Goal: Obtain resource: Obtain resource

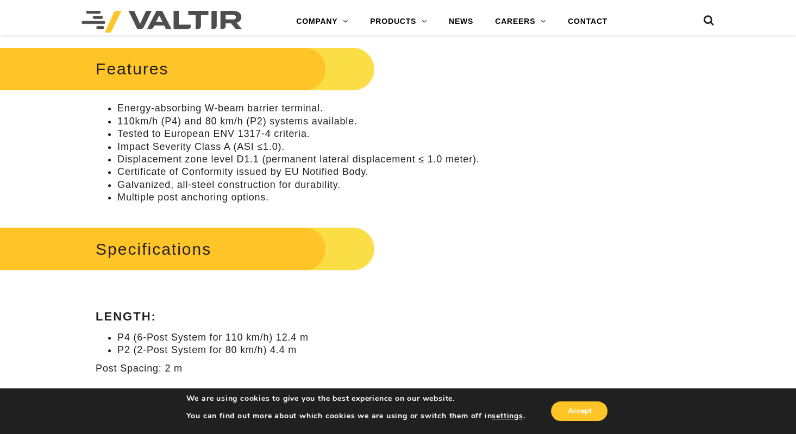
scroll to position [469, 0]
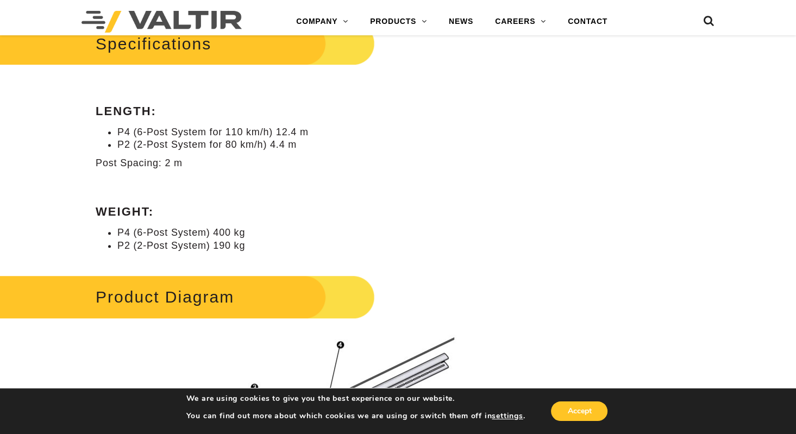
scroll to position [578, 0]
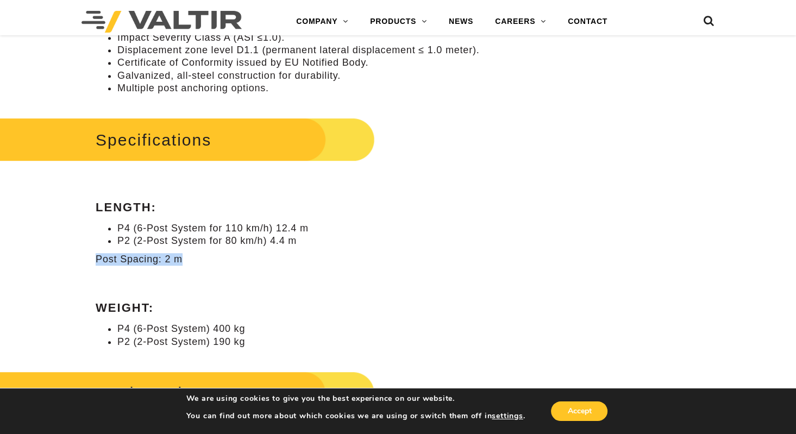
drag, startPoint x: 209, startPoint y: 264, endPoint x: 72, endPoint y: 255, distance: 136.6
copy p "Post Spacing: 2 m"
click at [352, 297] on div "Specifications Length: P4 (6-Post System for 110 km/h) 12.4 m P2 (2-Post System…" at bounding box center [299, 232] width 406 height 234
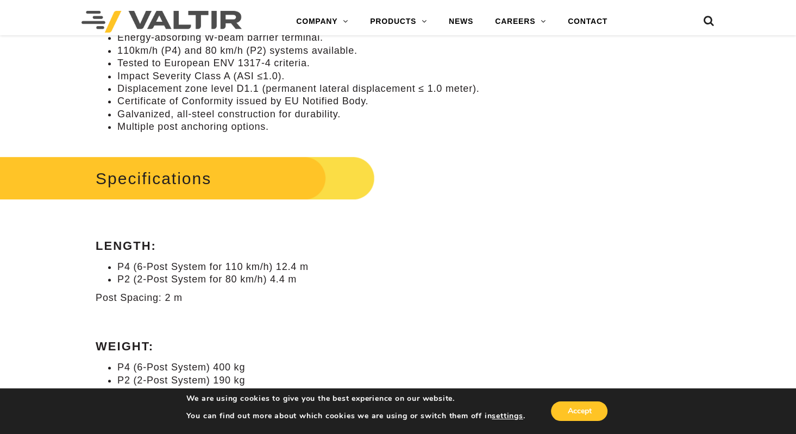
scroll to position [706, 0]
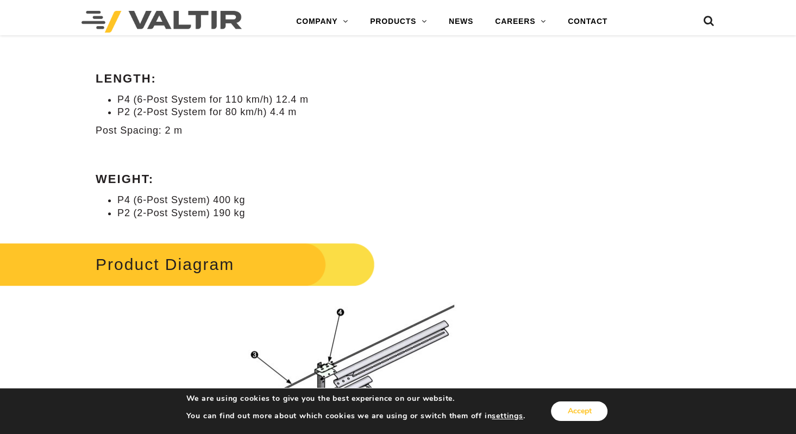
click at [581, 417] on button "Accept" at bounding box center [579, 412] width 57 height 20
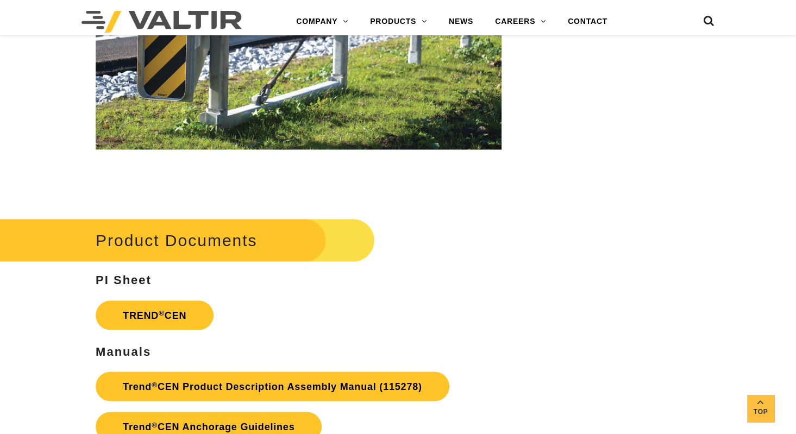
scroll to position [1684, 0]
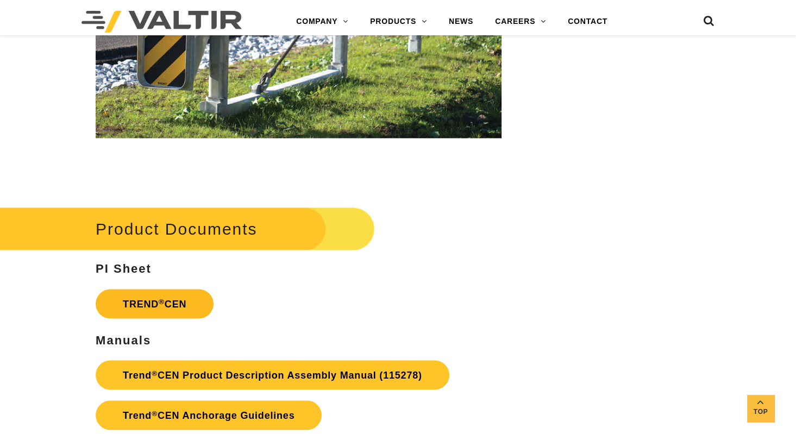
click at [148, 302] on link "TREND ® CEN" at bounding box center [155, 303] width 118 height 29
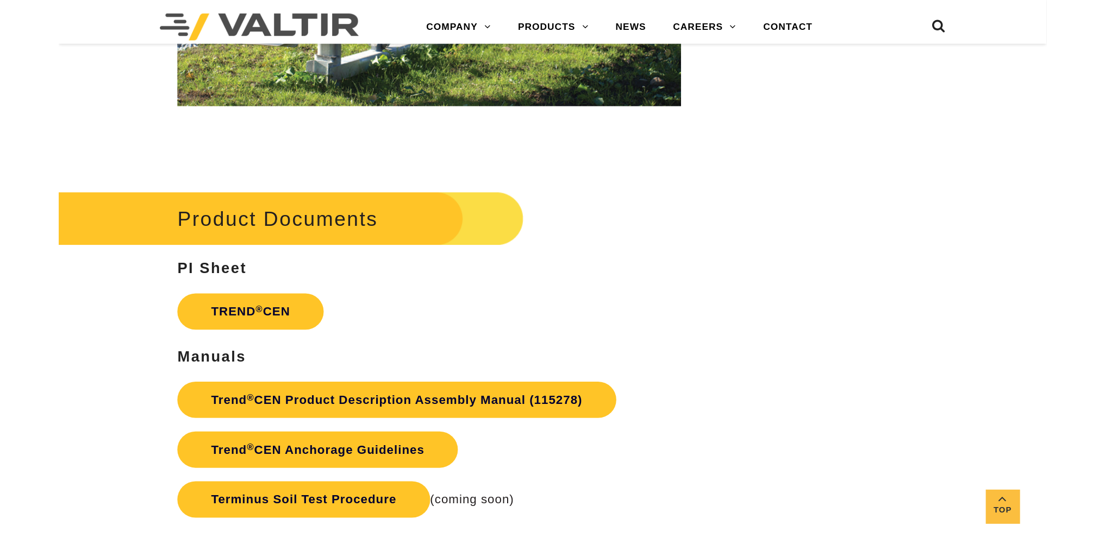
scroll to position [1802, 0]
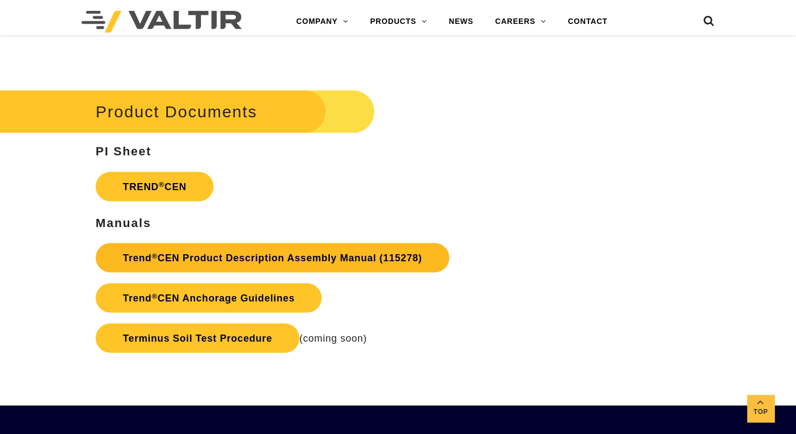
click at [222, 253] on link "Trend ® CEN Product Description Assembly Manual (115278)" at bounding box center [273, 257] width 354 height 29
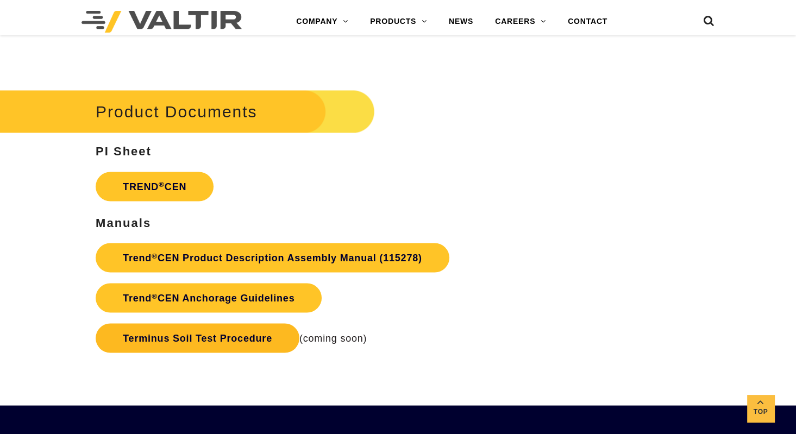
click at [216, 336] on link "Terminus Soil Test Procedure" at bounding box center [198, 337] width 204 height 29
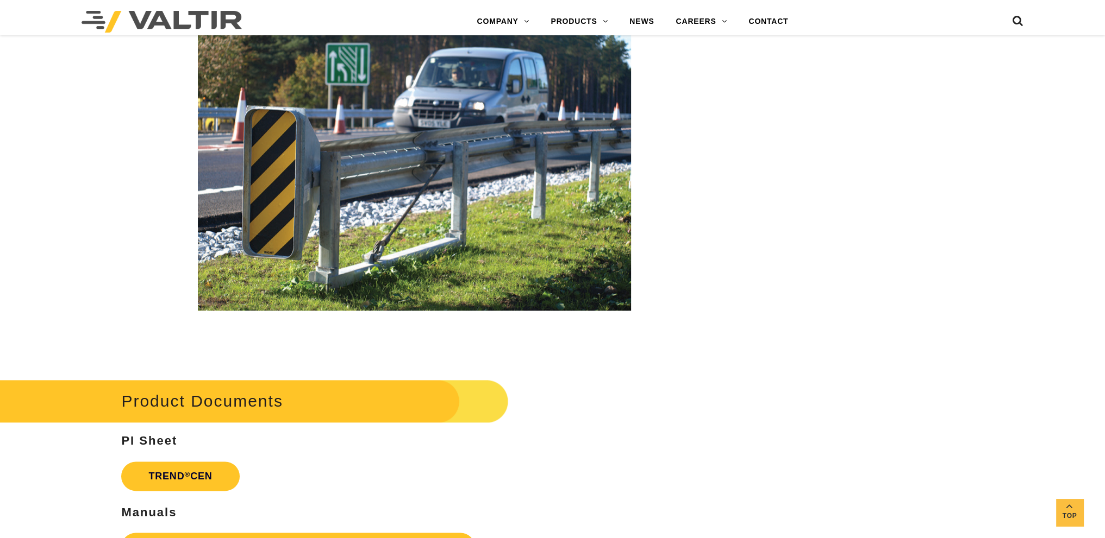
scroll to position [2019, 0]
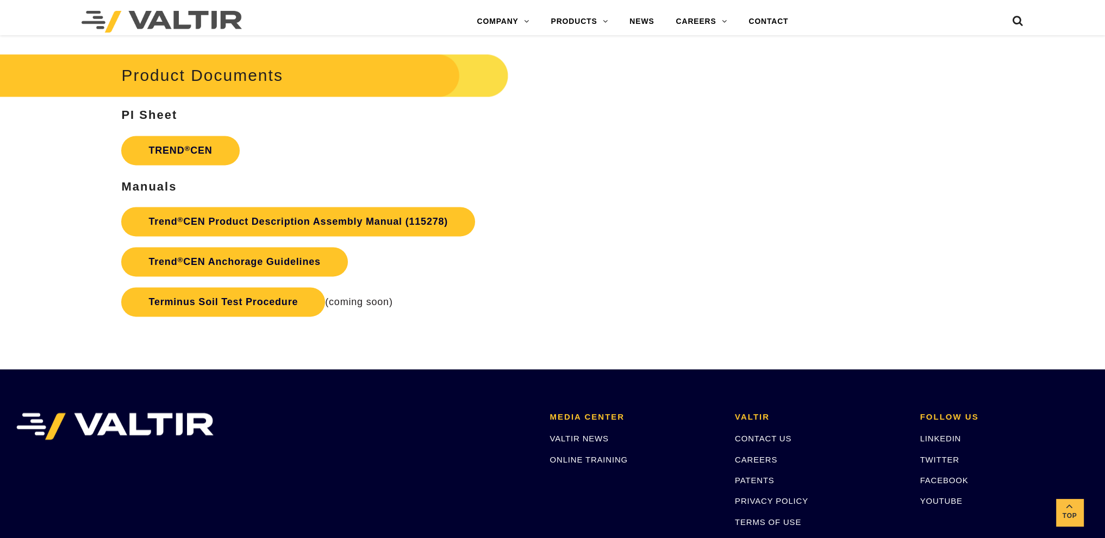
click at [303, 262] on link "Trend ® CEN Anchorage Guidelines" at bounding box center [234, 261] width 226 height 29
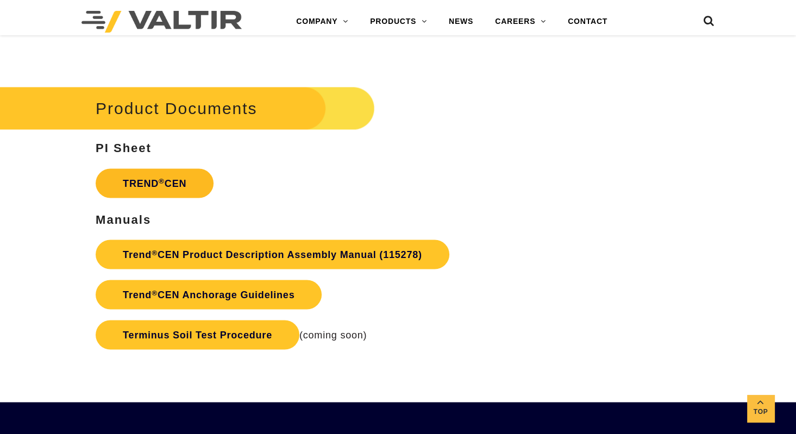
scroll to position [1793, 0]
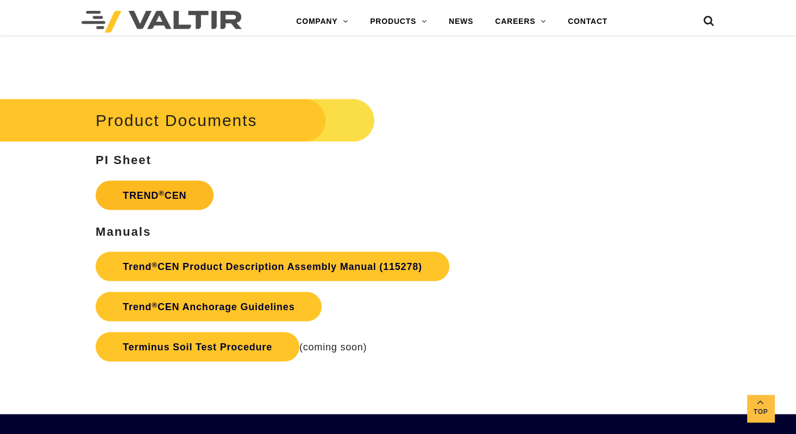
click at [129, 196] on link "TREND ® CEN" at bounding box center [155, 194] width 118 height 29
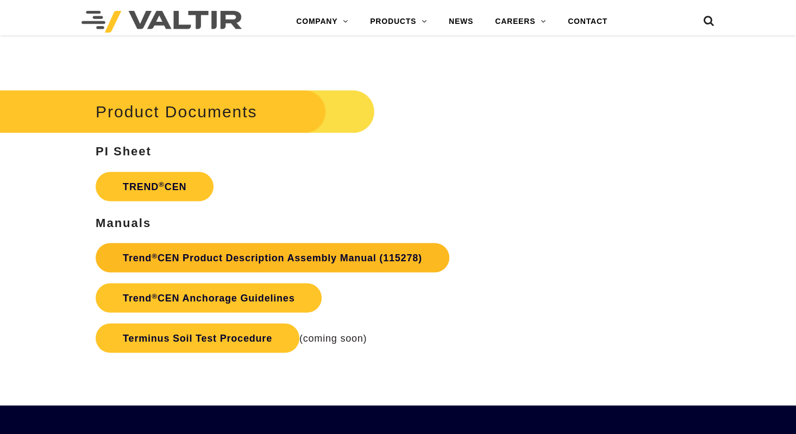
scroll to position [1793, 0]
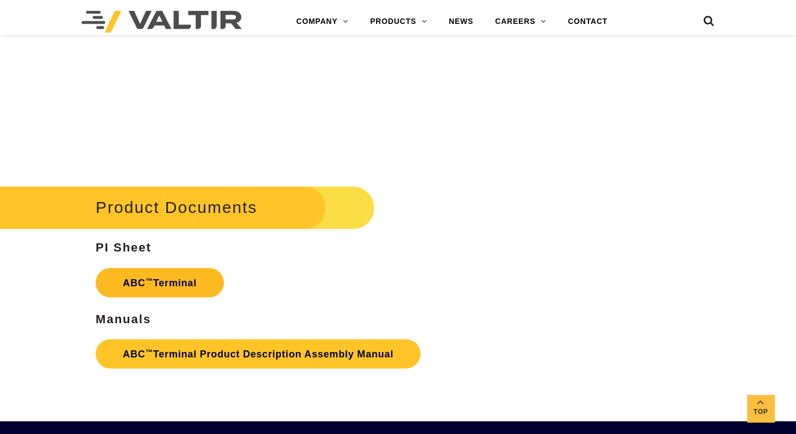
scroll to position [1793, 0]
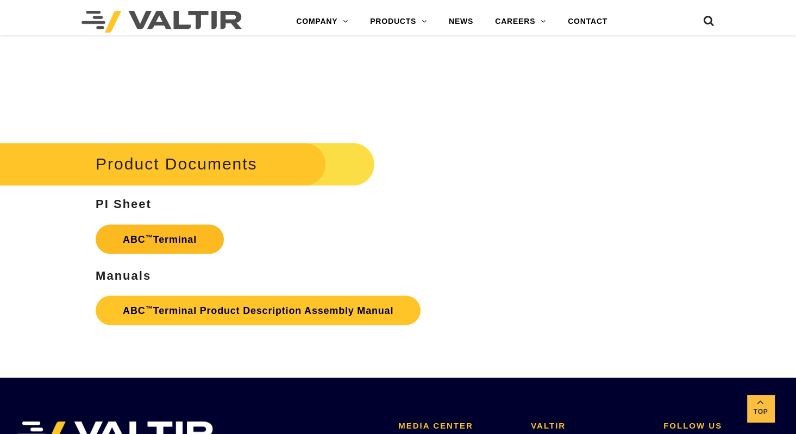
click at [180, 241] on link "ABC ™ Terminal" at bounding box center [160, 238] width 128 height 29
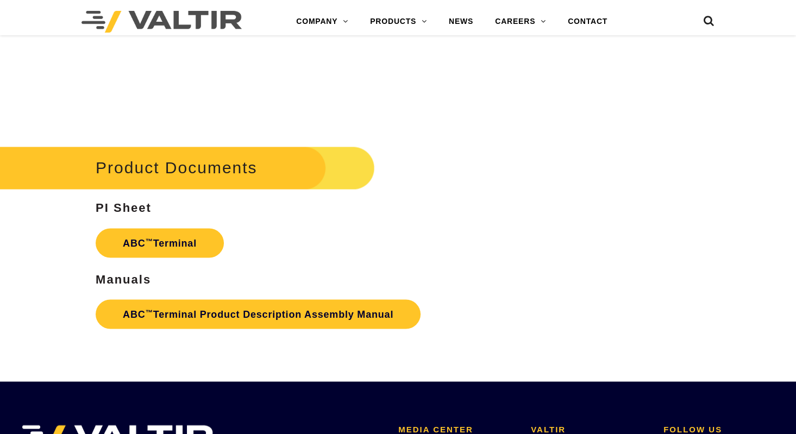
scroll to position [1793, 0]
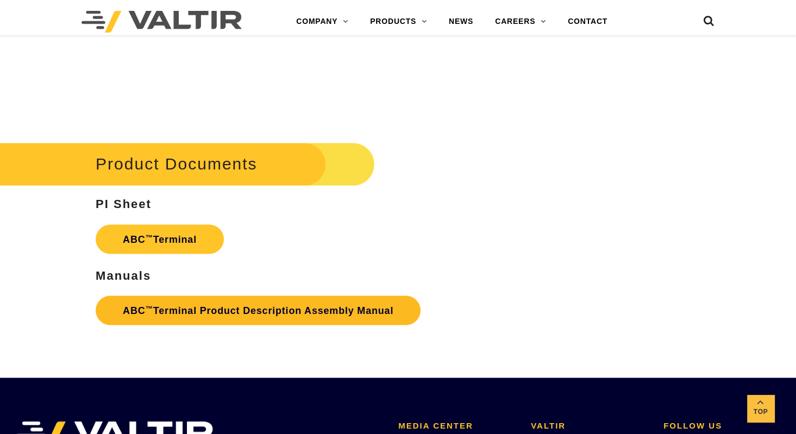
click at [214, 308] on link "ABC ™ Terminal Product Description Assembly Manual" at bounding box center [258, 310] width 325 height 29
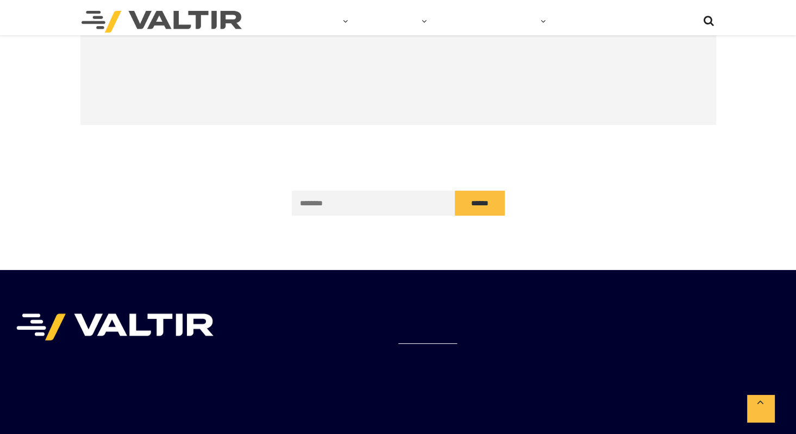
scroll to position [319, 0]
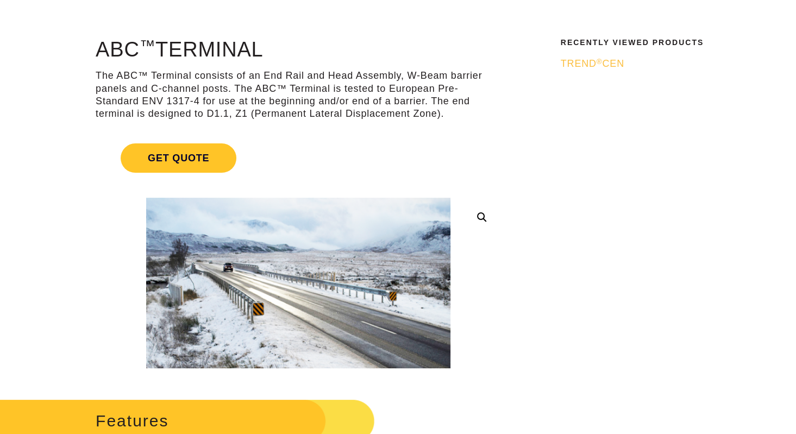
scroll to position [51, 0]
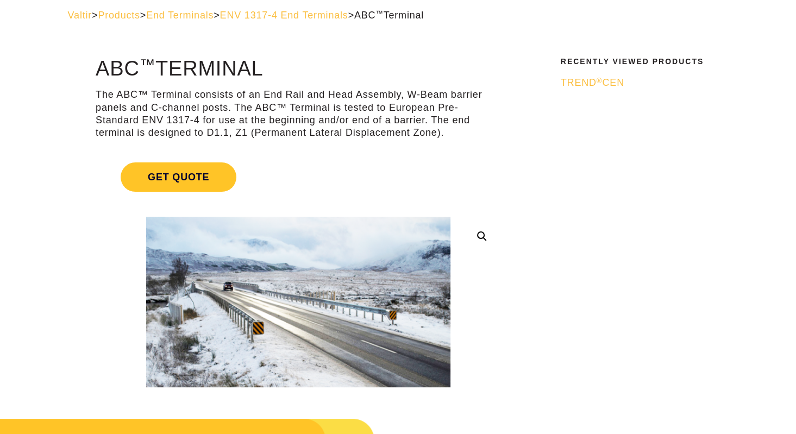
click at [596, 83] on span "TREND ® CEN" at bounding box center [593, 82] width 64 height 11
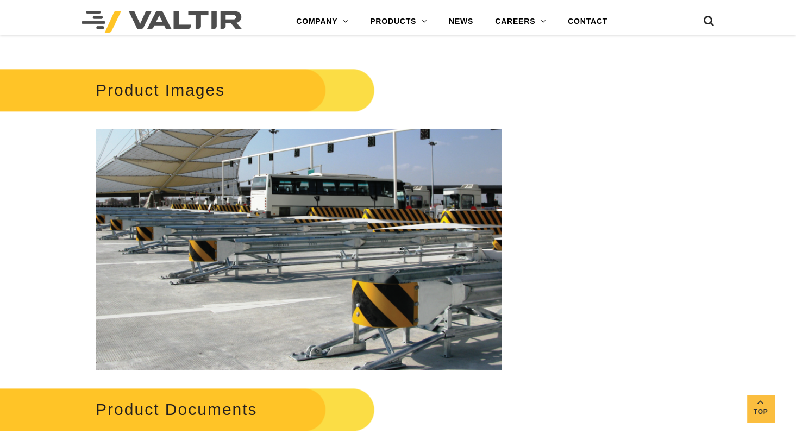
scroll to position [1576, 0]
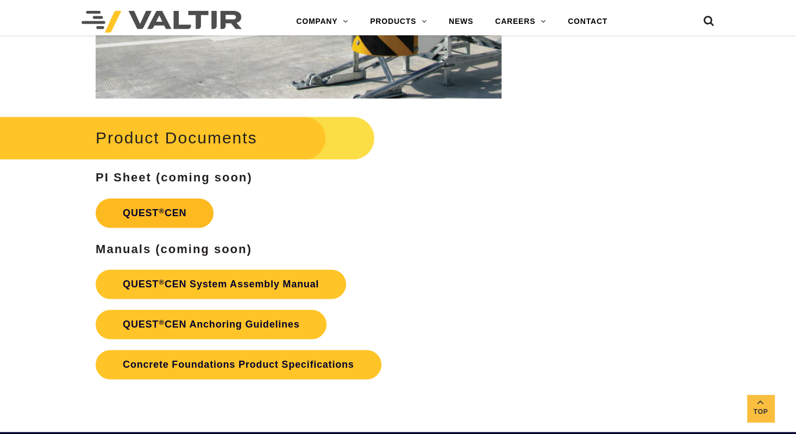
click at [184, 215] on link "QUEST ® CEN" at bounding box center [155, 212] width 118 height 29
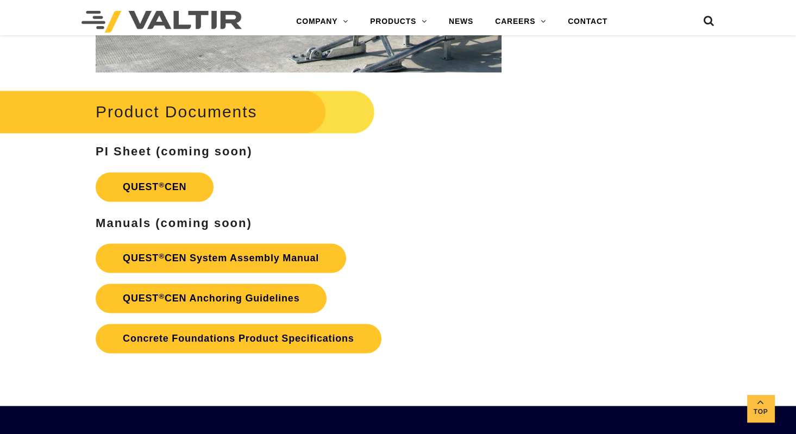
scroll to position [1630, 0]
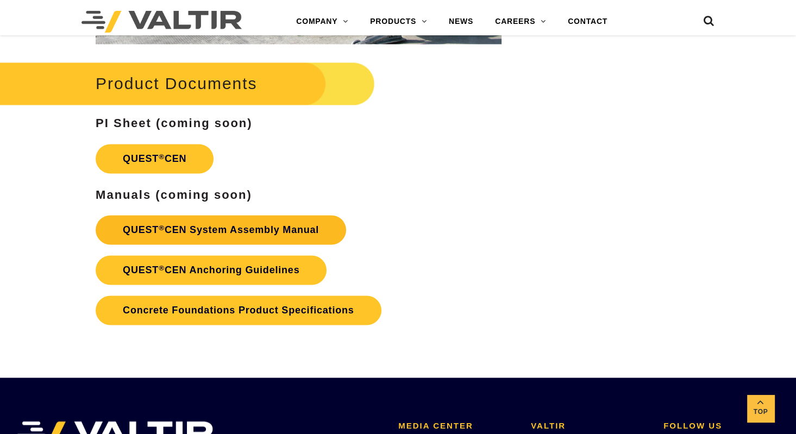
click at [189, 228] on link "QUEST ® CEN System Assembly Manual" at bounding box center [221, 229] width 250 height 29
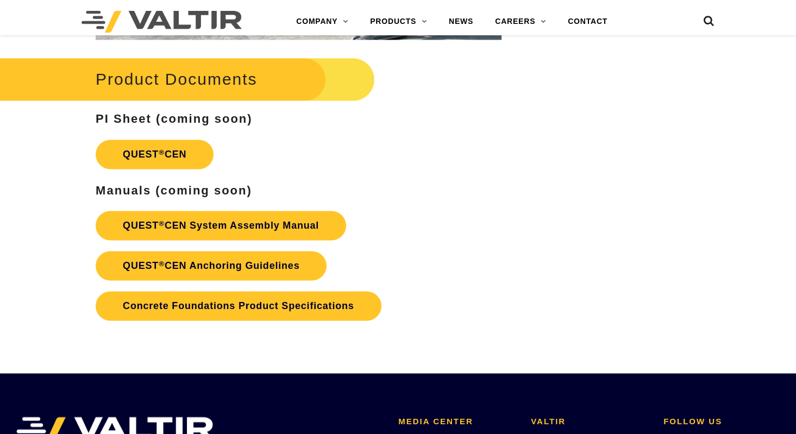
scroll to position [1630, 0]
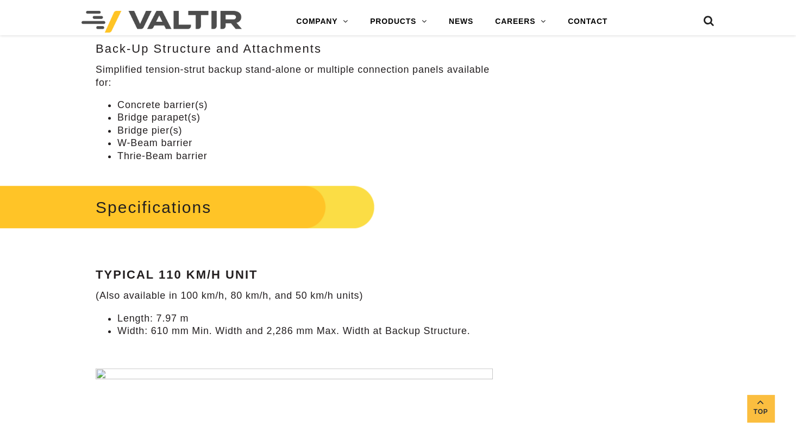
scroll to position [815, 0]
